Goal: Book appointment/travel/reservation

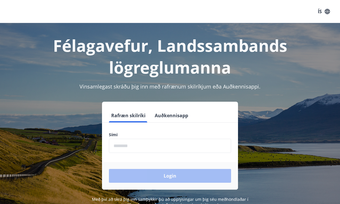
click at [158, 145] on input "phone" at bounding box center [170, 146] width 122 height 14
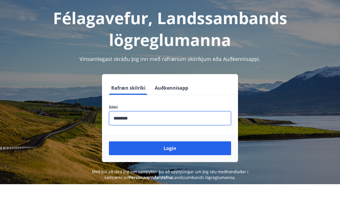
scroll to position [8, 0]
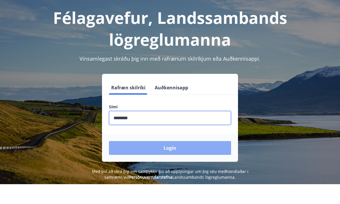
type input "********"
click at [178, 161] on button "Login" at bounding box center [170, 168] width 122 height 14
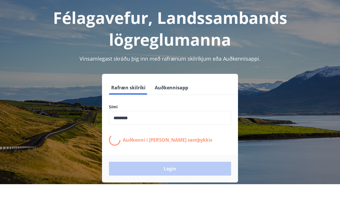
scroll to position [28, 0]
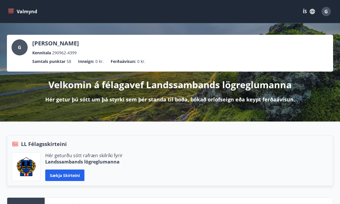
click at [14, 12] on button "Valmynd" at bounding box center [23, 11] width 33 height 10
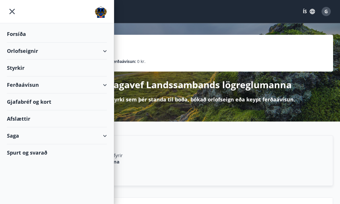
click at [31, 51] on div "Orlofseignir" at bounding box center [57, 51] width 100 height 17
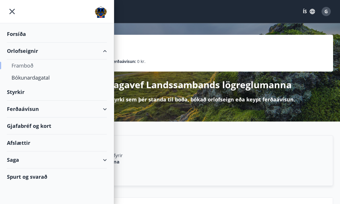
click at [31, 68] on div "Framboð" at bounding box center [57, 66] width 91 height 12
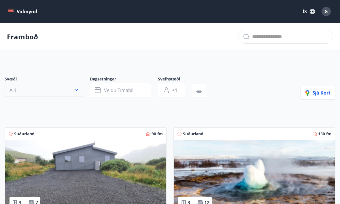
click at [74, 91] on icon "button" at bounding box center [76, 90] width 6 height 6
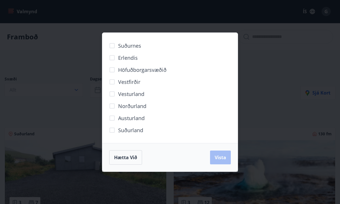
click at [316, 88] on div "Suðurnes Erlendis Höfuðborgarsvæðið Vestfirðir Vesturland Norðurland Austurland…" at bounding box center [170, 102] width 340 height 204
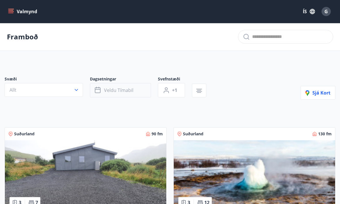
click at [135, 89] on button "Veldu tímabil" at bounding box center [120, 90] width 61 height 14
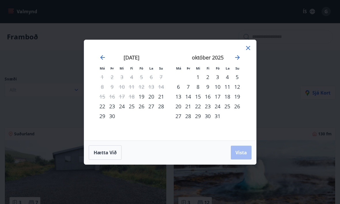
click at [145, 106] on div "26" at bounding box center [141, 107] width 10 height 10
click at [153, 108] on div "27" at bounding box center [151, 107] width 10 height 10
click at [161, 107] on div "28" at bounding box center [161, 107] width 10 height 10
click at [144, 107] on div "26" at bounding box center [141, 107] width 10 height 10
click at [239, 150] on span "Vista" at bounding box center [241, 153] width 12 height 6
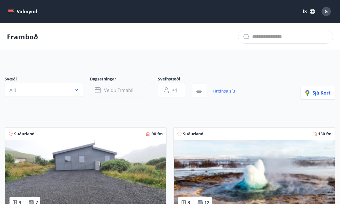
click at [122, 93] on span "Veldu tímabil" at bounding box center [118, 90] width 29 height 6
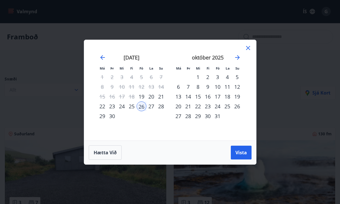
click at [102, 117] on div "29" at bounding box center [102, 116] width 10 height 10
click at [245, 154] on span "Vista" at bounding box center [241, 153] width 12 height 6
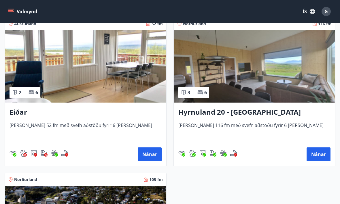
scroll to position [266, 0]
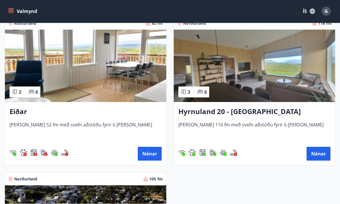
click at [240, 111] on h3 "Hyrnuland 20 - Akureyri" at bounding box center [254, 112] width 152 height 10
